Goal: Navigation & Orientation: Find specific page/section

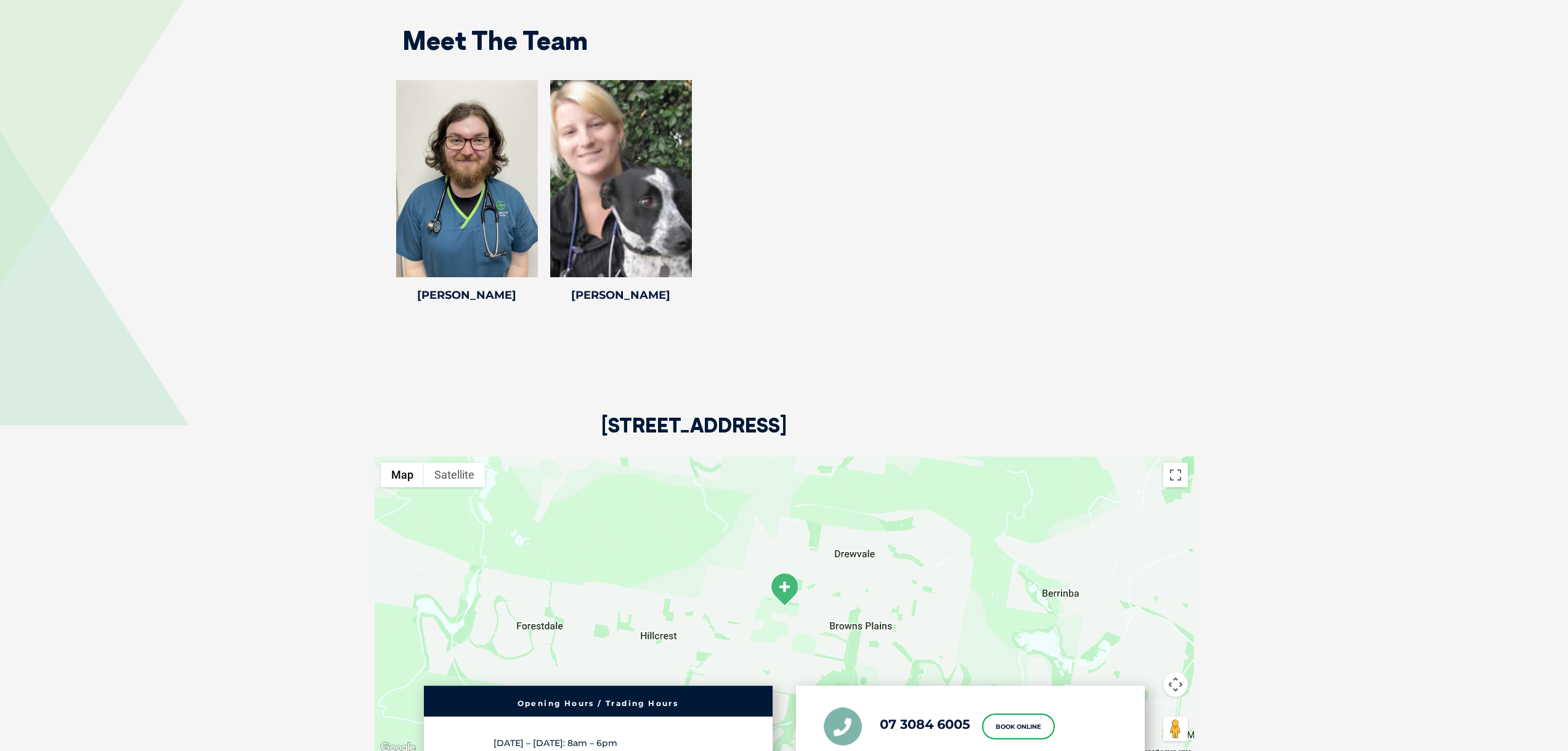
scroll to position [2006, 0]
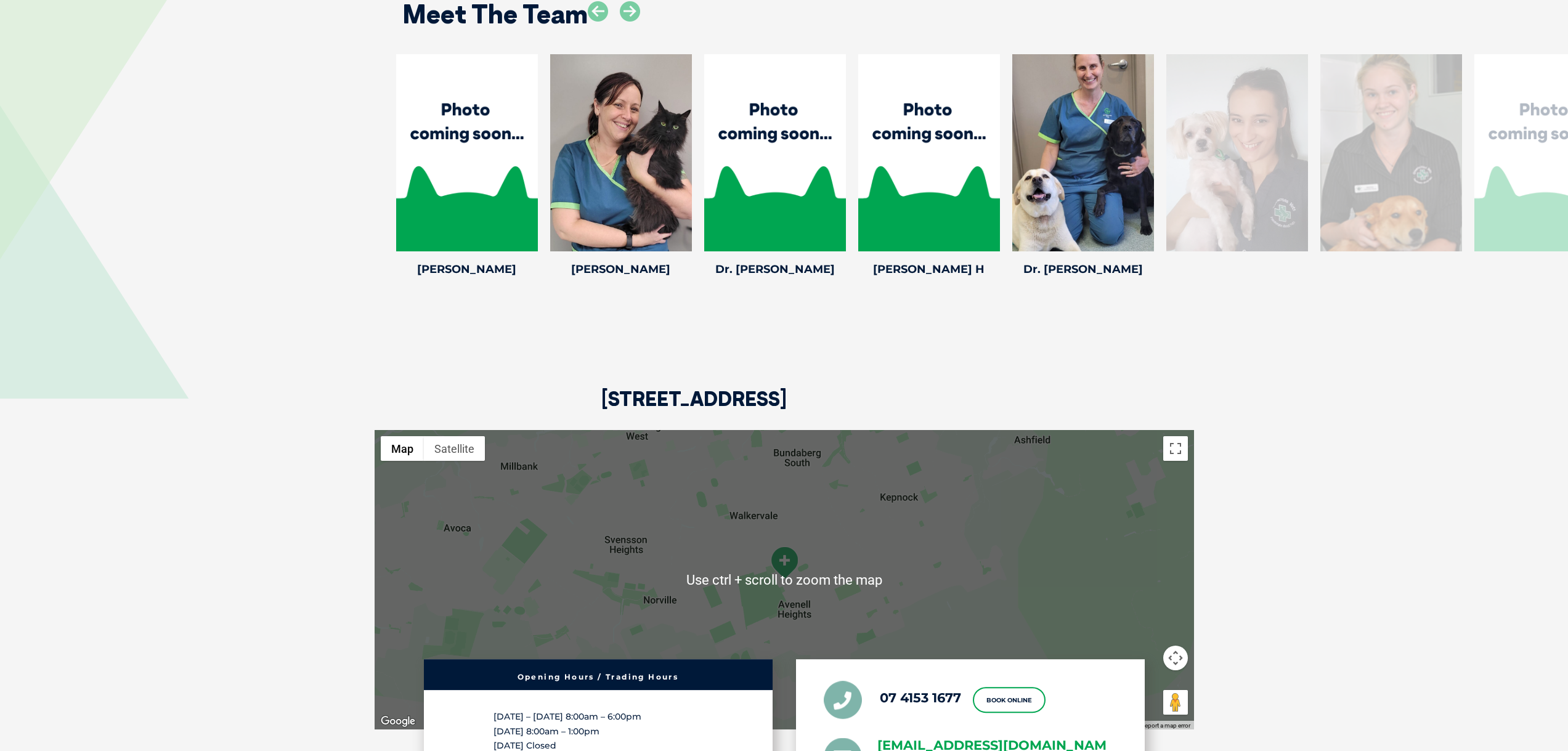
scroll to position [2156, 0]
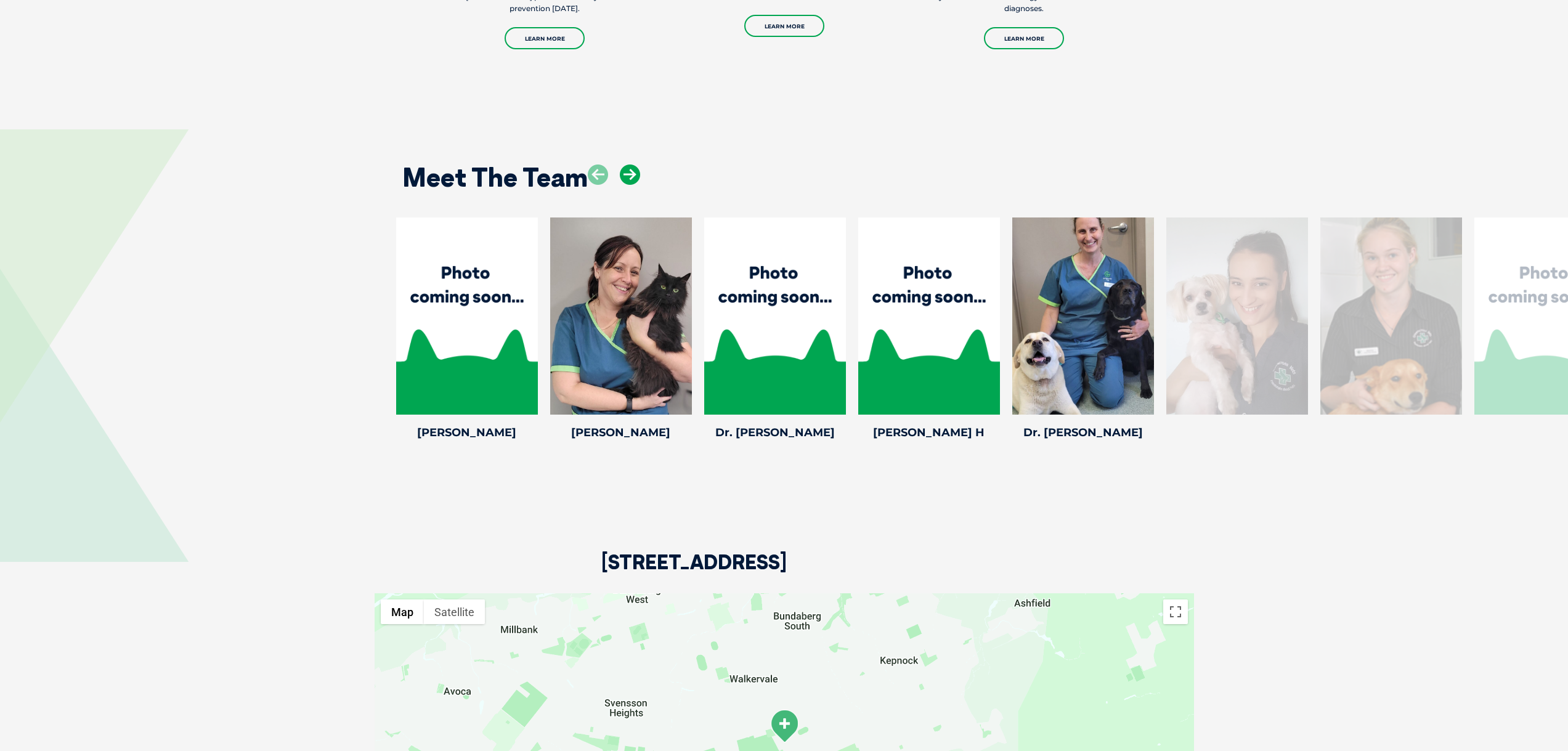
click at [621, 171] on icon at bounding box center [630, 175] width 21 height 21
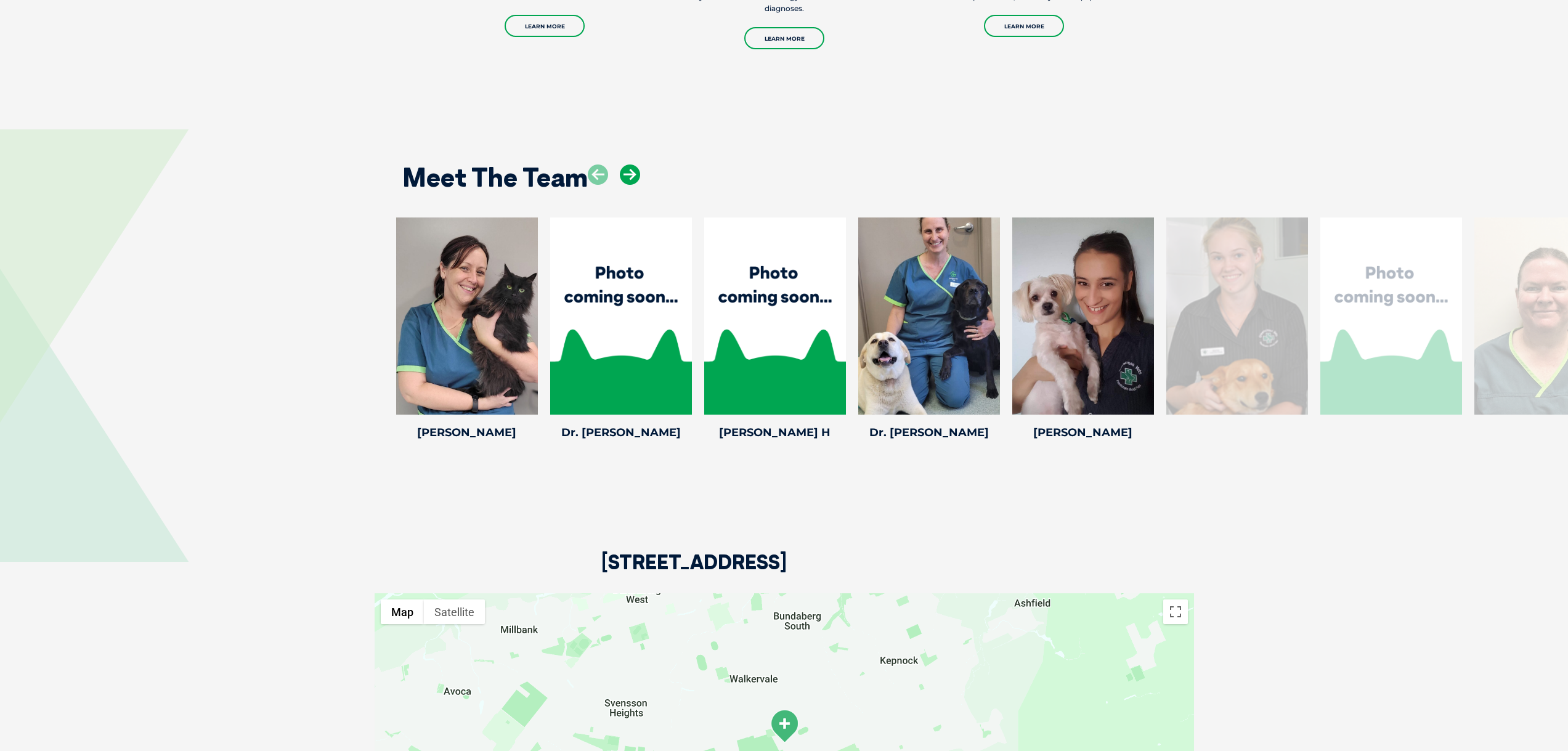
click at [621, 171] on icon at bounding box center [630, 175] width 21 height 21
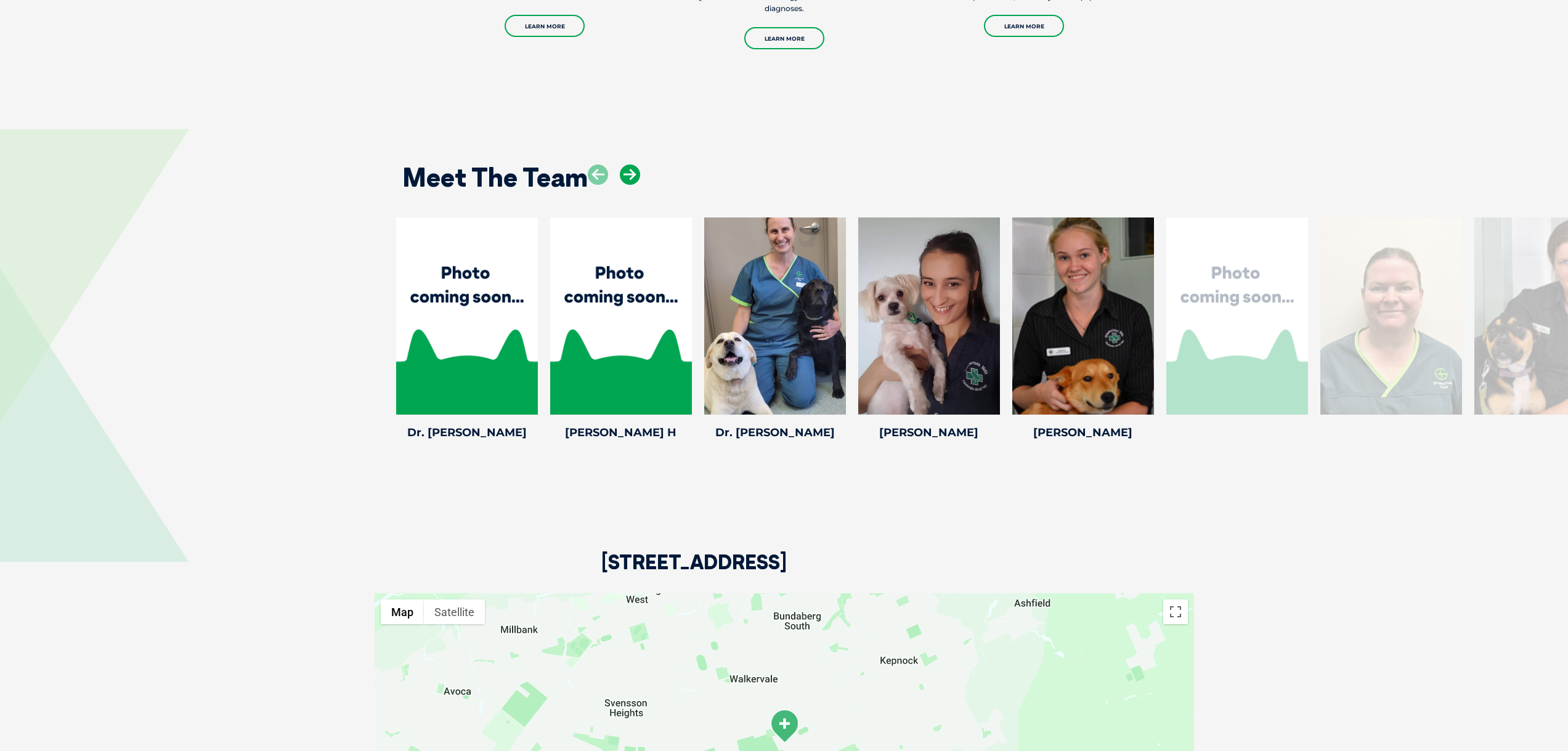
click at [621, 171] on icon at bounding box center [630, 175] width 21 height 21
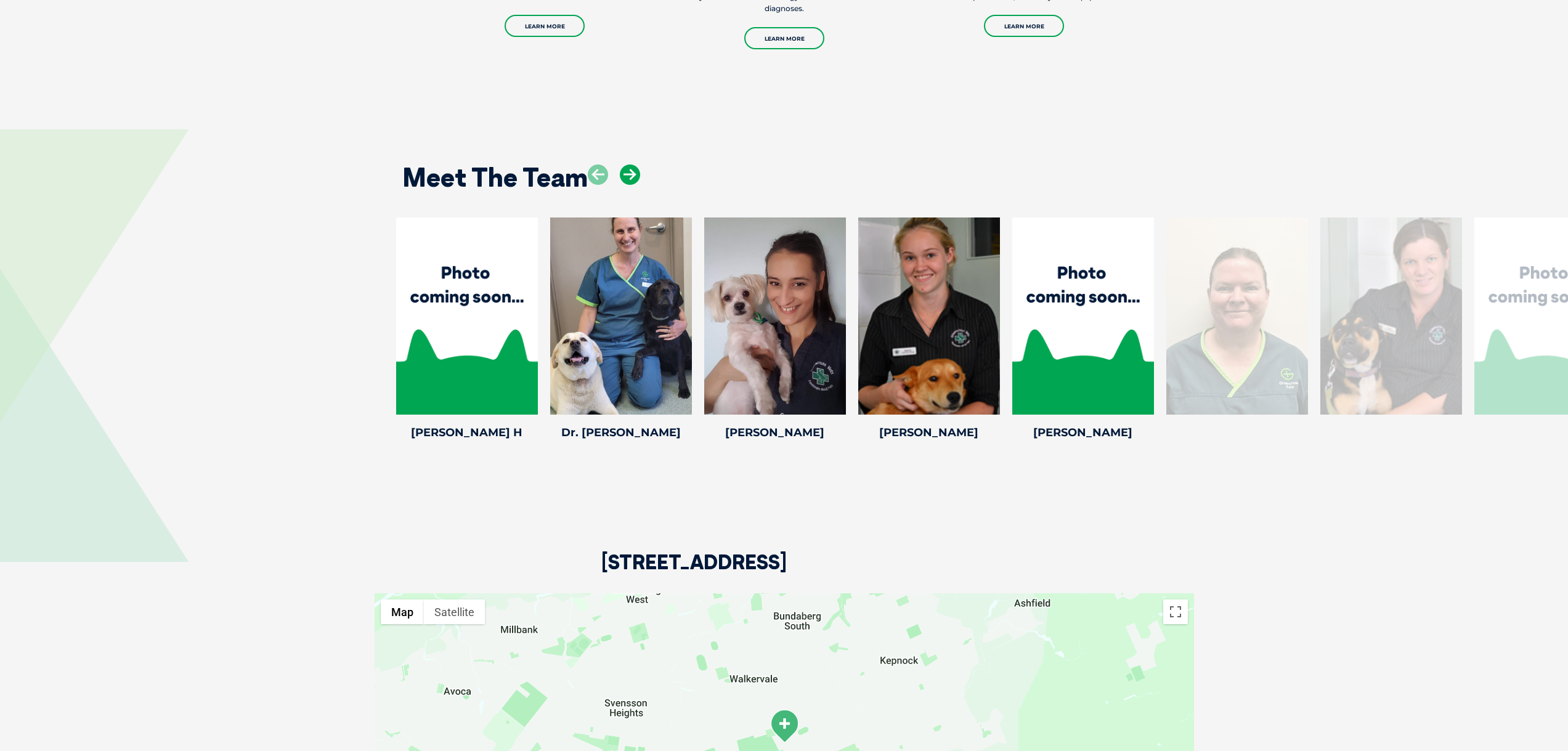
click at [621, 171] on icon at bounding box center [630, 175] width 21 height 21
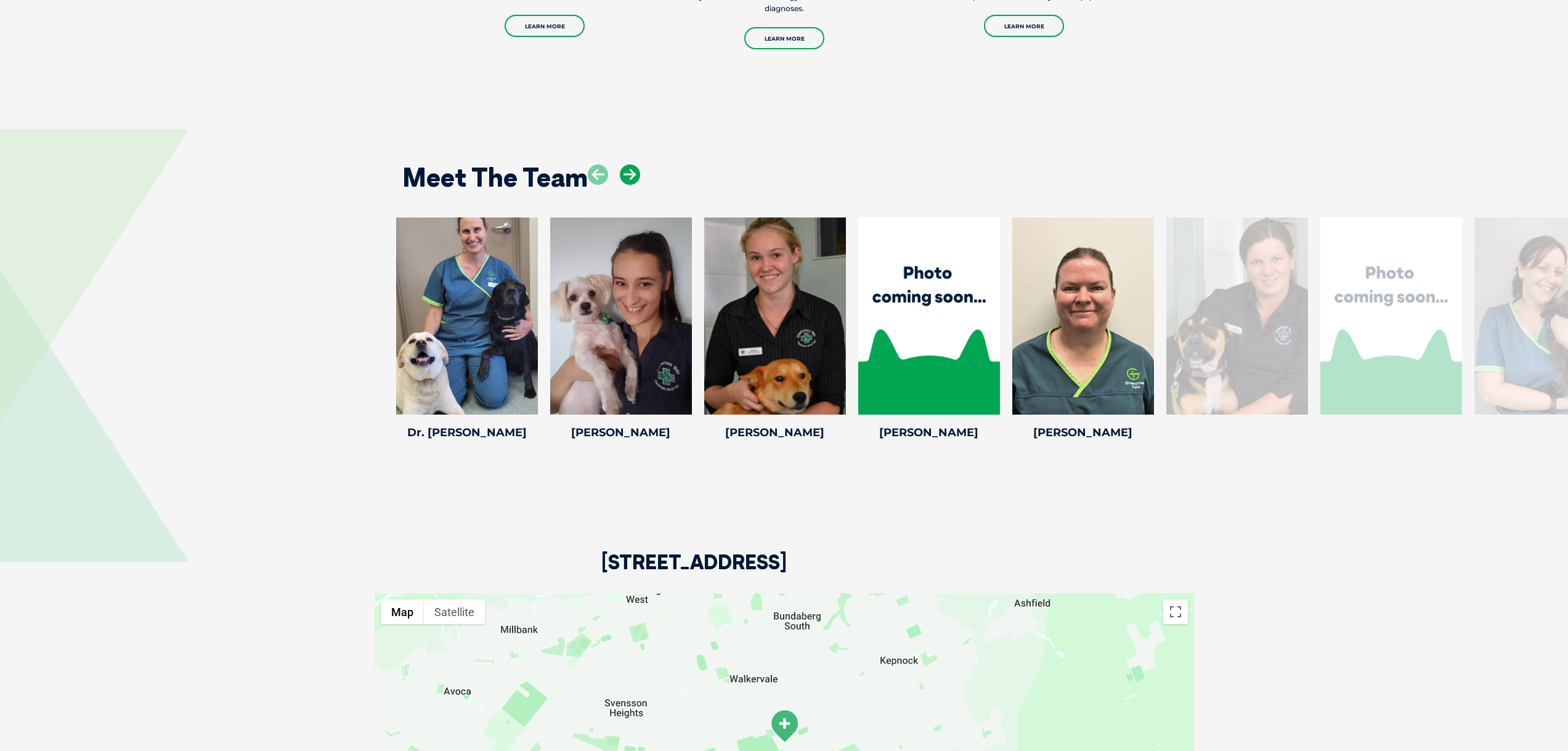
click at [621, 171] on icon at bounding box center [630, 175] width 21 height 21
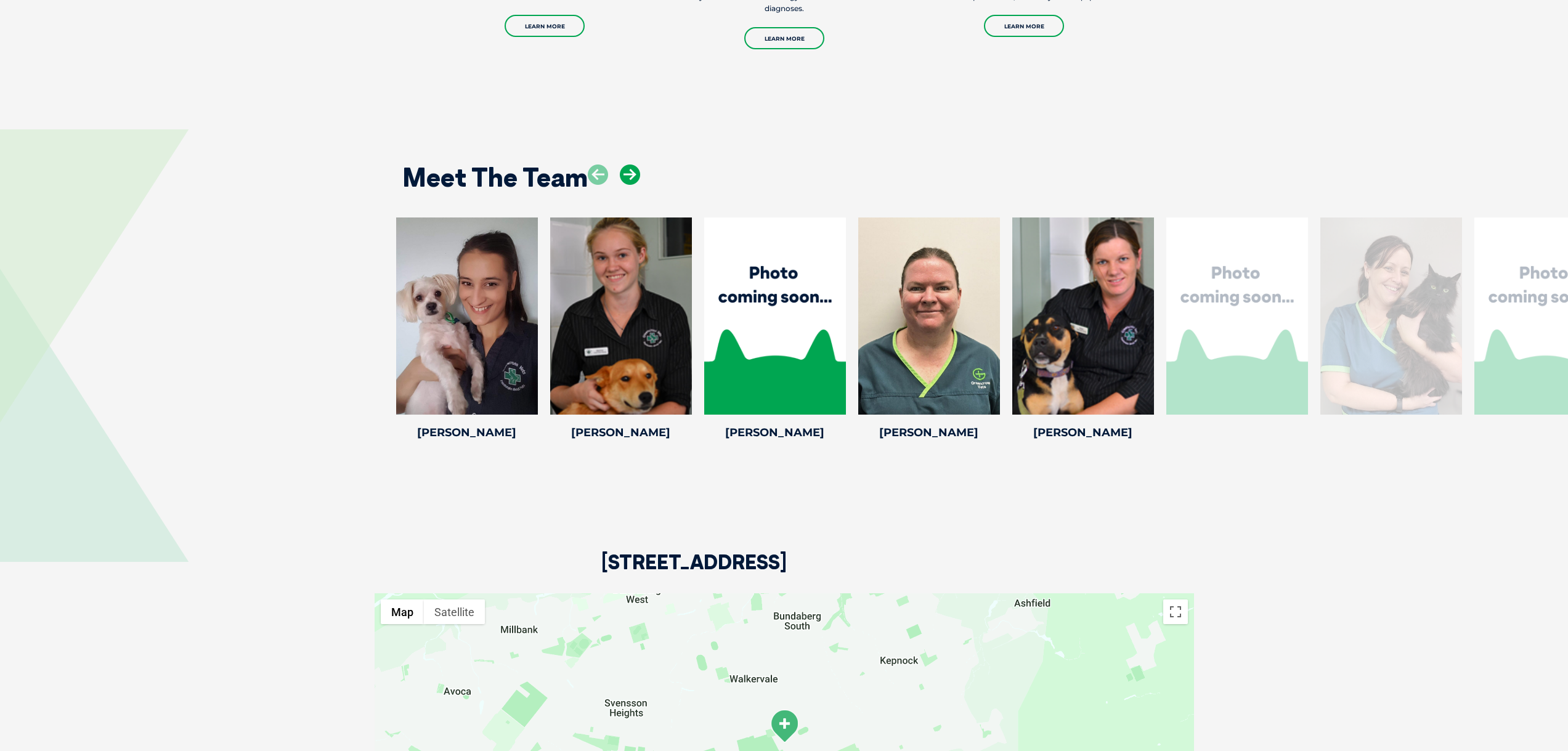
click at [621, 171] on icon at bounding box center [630, 175] width 21 height 21
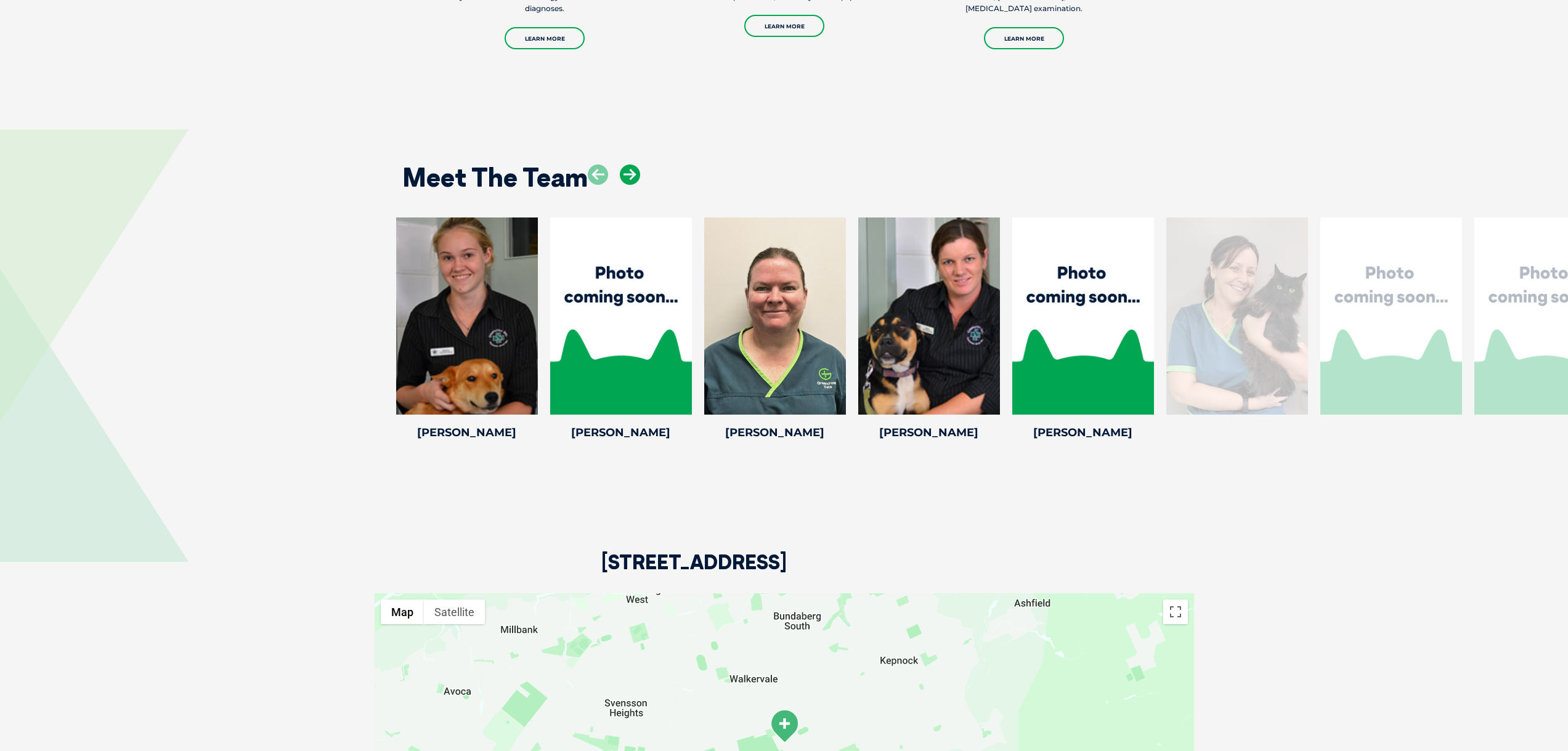
click at [621, 171] on icon at bounding box center [630, 175] width 21 height 21
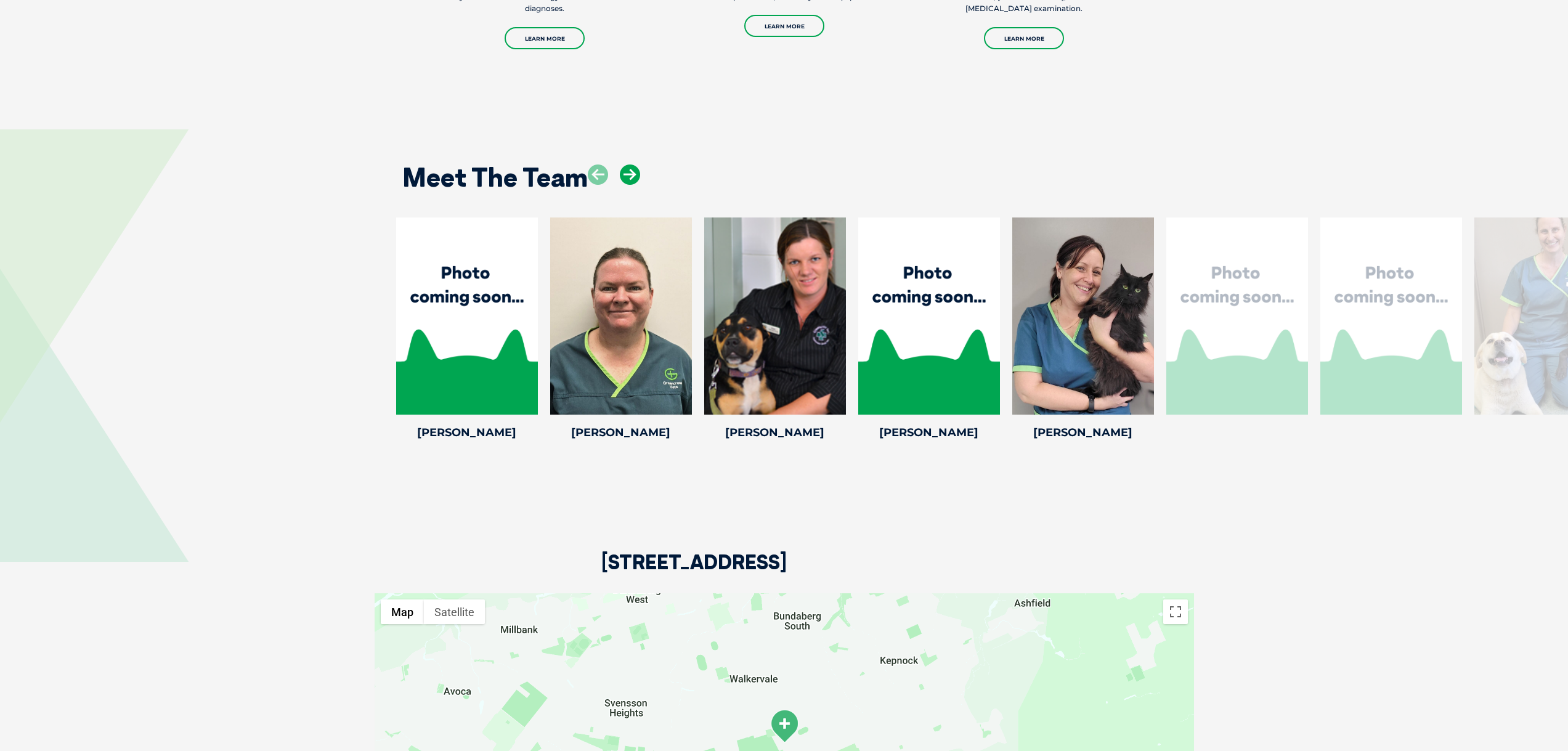
click at [621, 171] on icon at bounding box center [630, 175] width 21 height 21
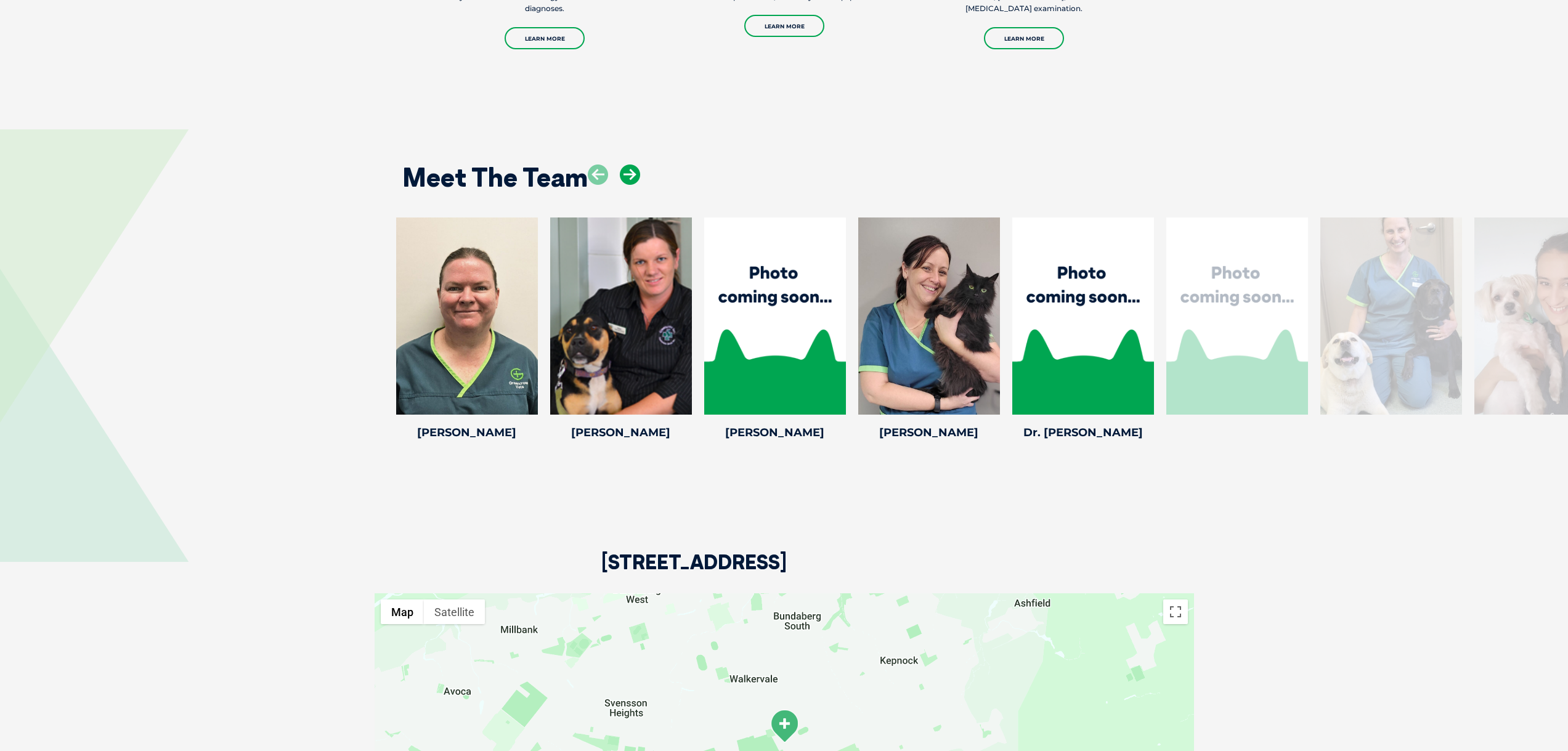
click at [621, 171] on icon at bounding box center [630, 175] width 21 height 21
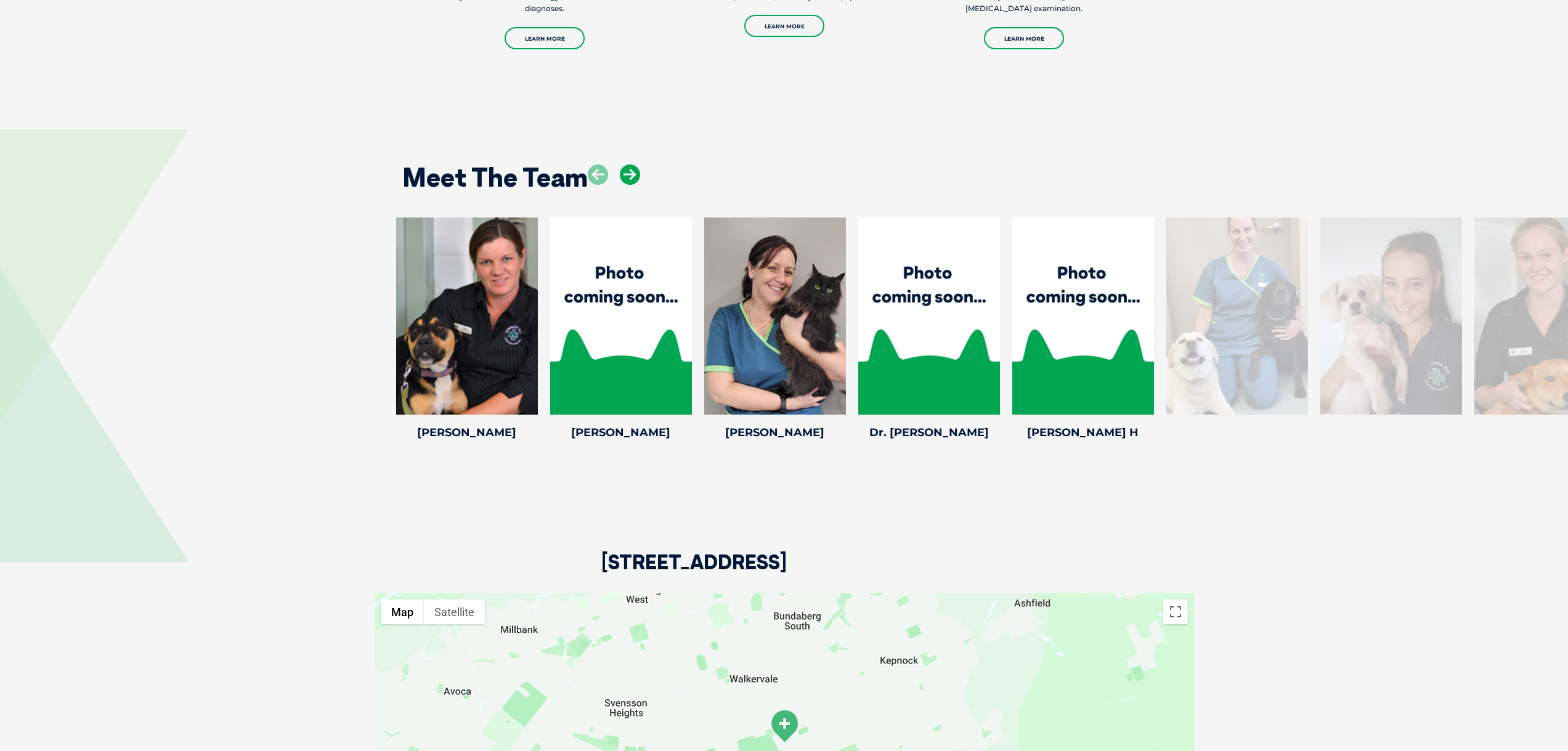
click at [621, 171] on icon at bounding box center [630, 175] width 21 height 21
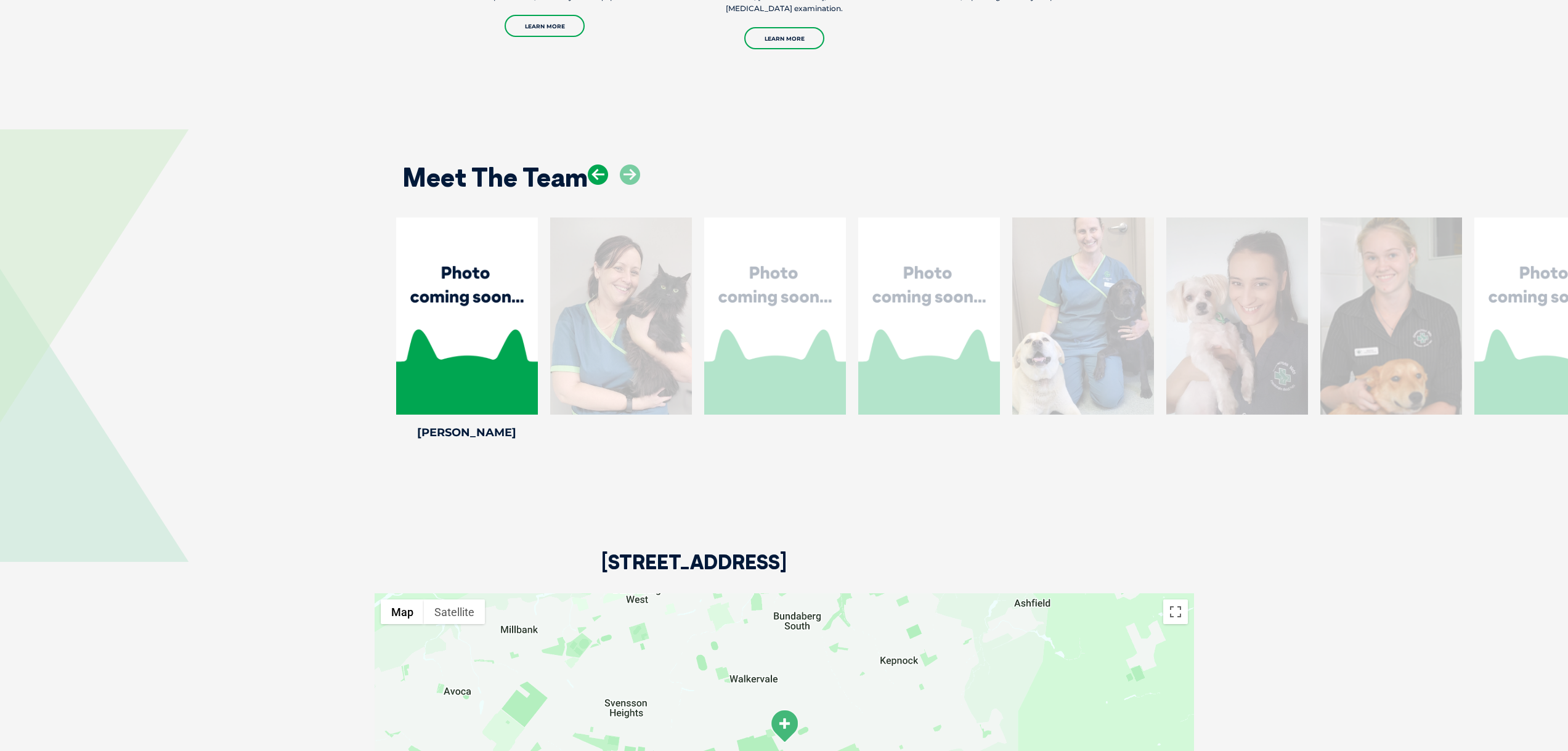
click at [602, 177] on icon at bounding box center [598, 175] width 21 height 21
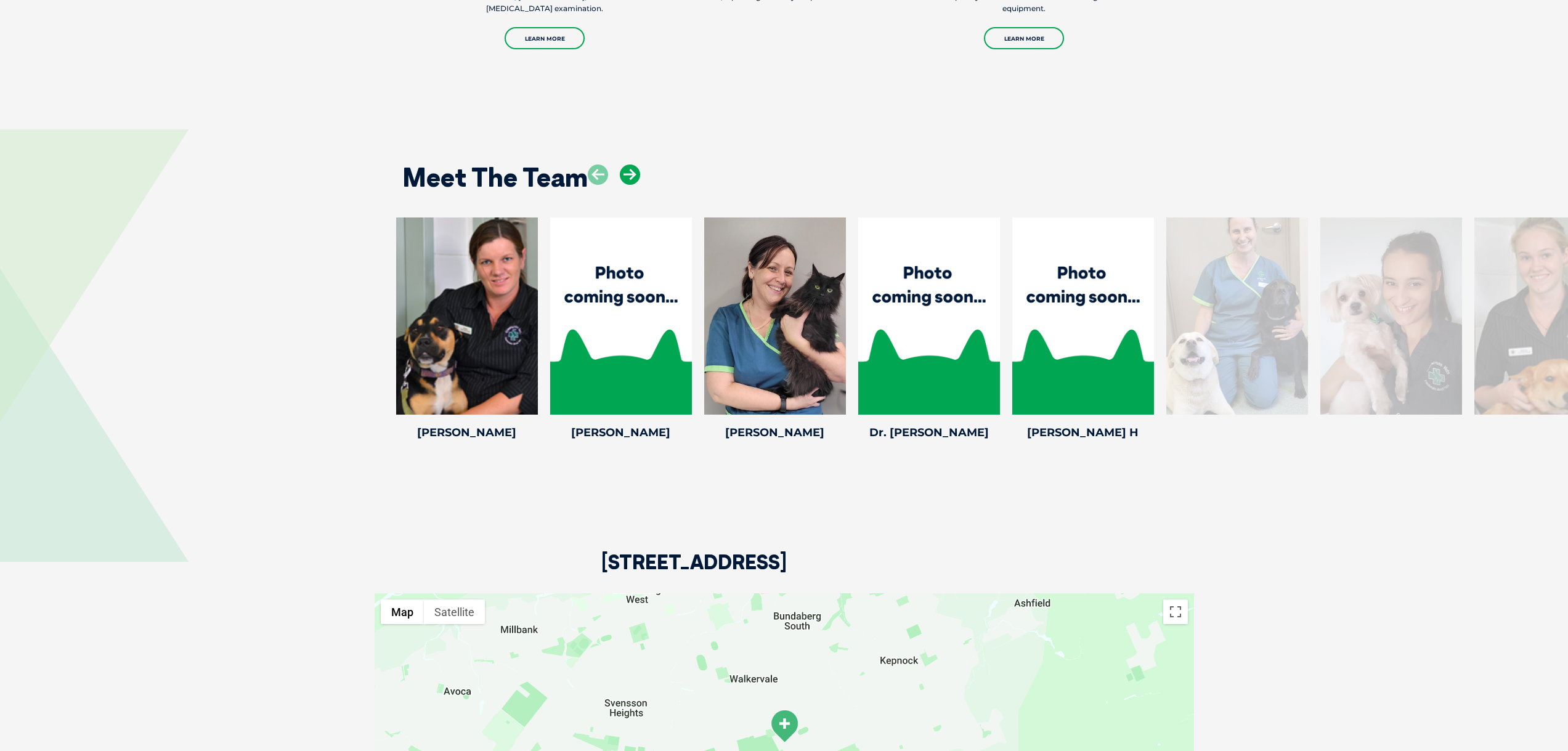
click at [633, 170] on icon at bounding box center [630, 175] width 21 height 21
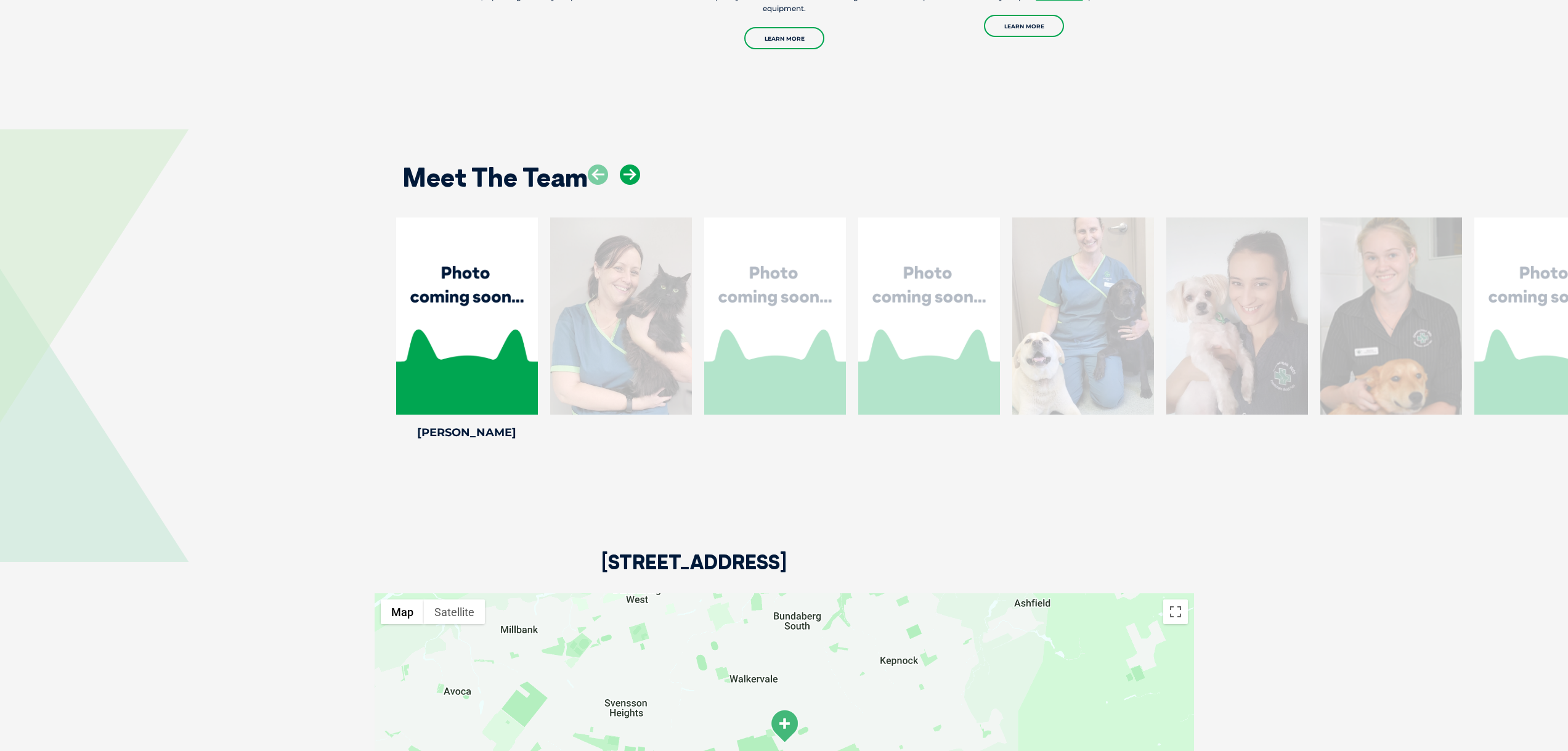
click at [633, 170] on icon at bounding box center [630, 175] width 21 height 21
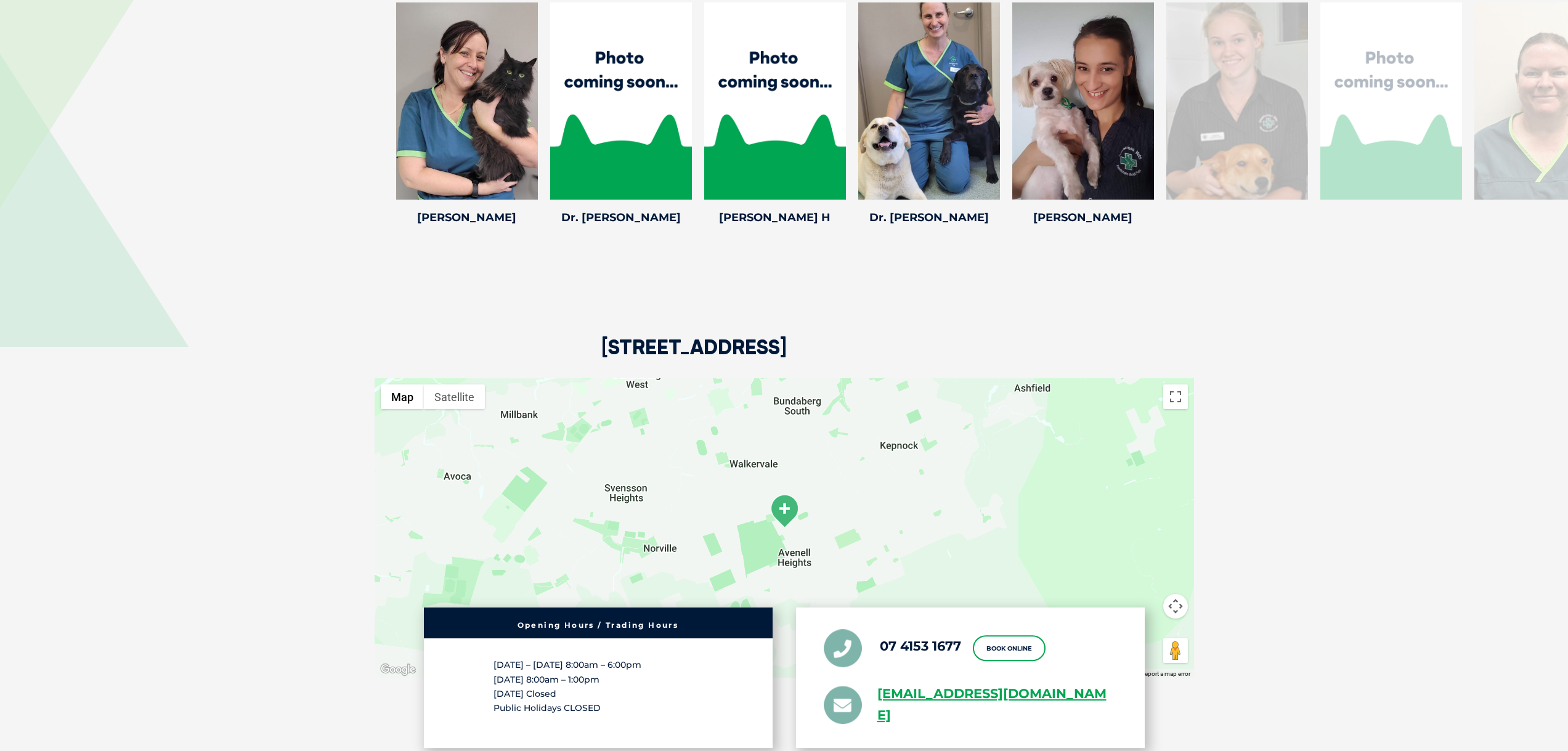
scroll to position [2320, 0]
